Goal: Find specific page/section: Find specific page/section

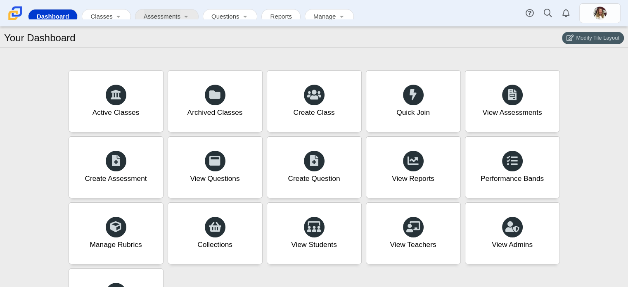
click at [171, 15] on link "Assessments" at bounding box center [162, 17] width 37 height 15
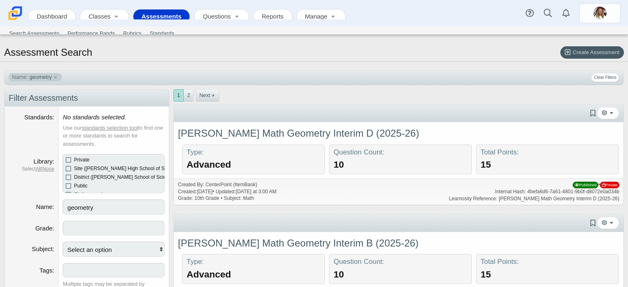
select select
drag, startPoint x: 105, startPoint y: 208, endPoint x: 55, endPoint y: 208, distance: 50.0
click at [55, 208] on dl "Name geometry" at bounding box center [87, 210] width 164 height 21
type input "algebra 1"
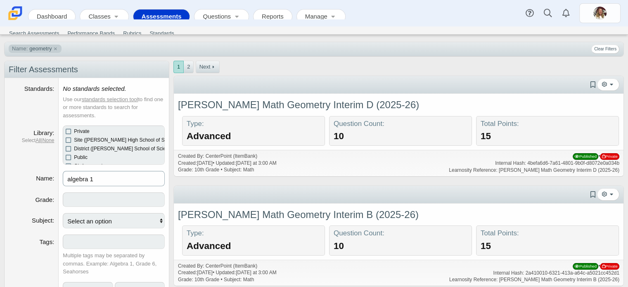
scroll to position [165, 0]
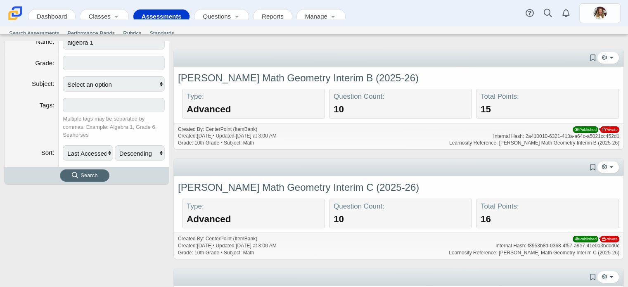
click at [85, 177] on span "Search" at bounding box center [85, 175] width 26 height 6
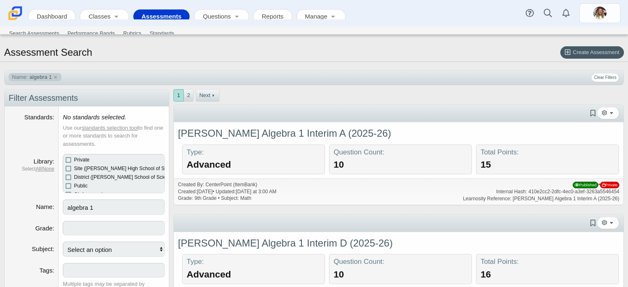
select select
click at [289, 134] on link "Carmen Math Algebra 1 Interim A (2025-26)" at bounding box center [284, 133] width 213 height 11
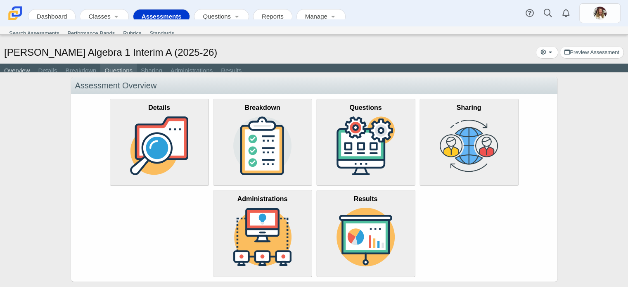
click at [111, 71] on link "Questions" at bounding box center [118, 71] width 36 height 15
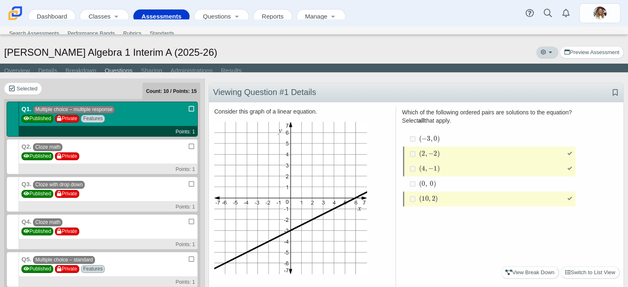
click at [550, 52] on button "More options" at bounding box center [547, 52] width 22 height 12
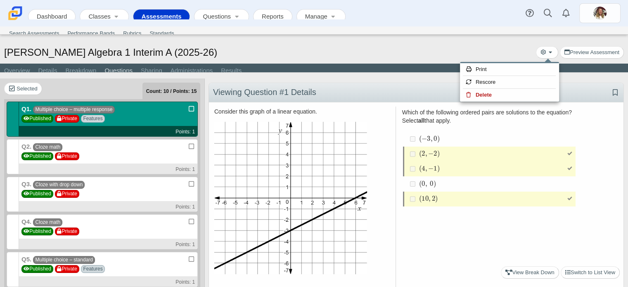
click at [318, 51] on div "[PERSON_NAME] Algebra 1 Interim A (2025-26) Preview Assessment" at bounding box center [314, 53] width 628 height 24
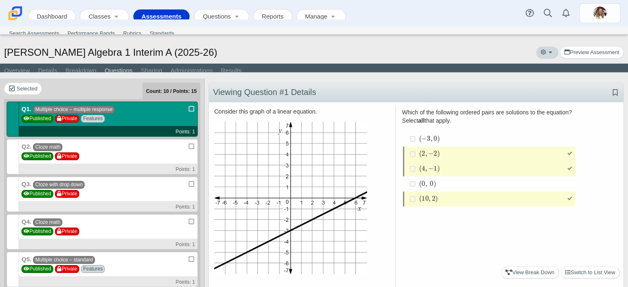
click at [552, 54] on button "More options" at bounding box center [547, 52] width 22 height 12
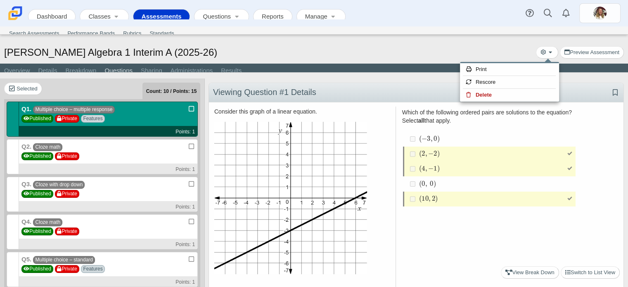
click at [509, 52] on div "[PERSON_NAME] Algebra 1 Interim A (2025-26) Preview Assessment" at bounding box center [314, 53] width 628 height 24
